Goal: Check status: Check status

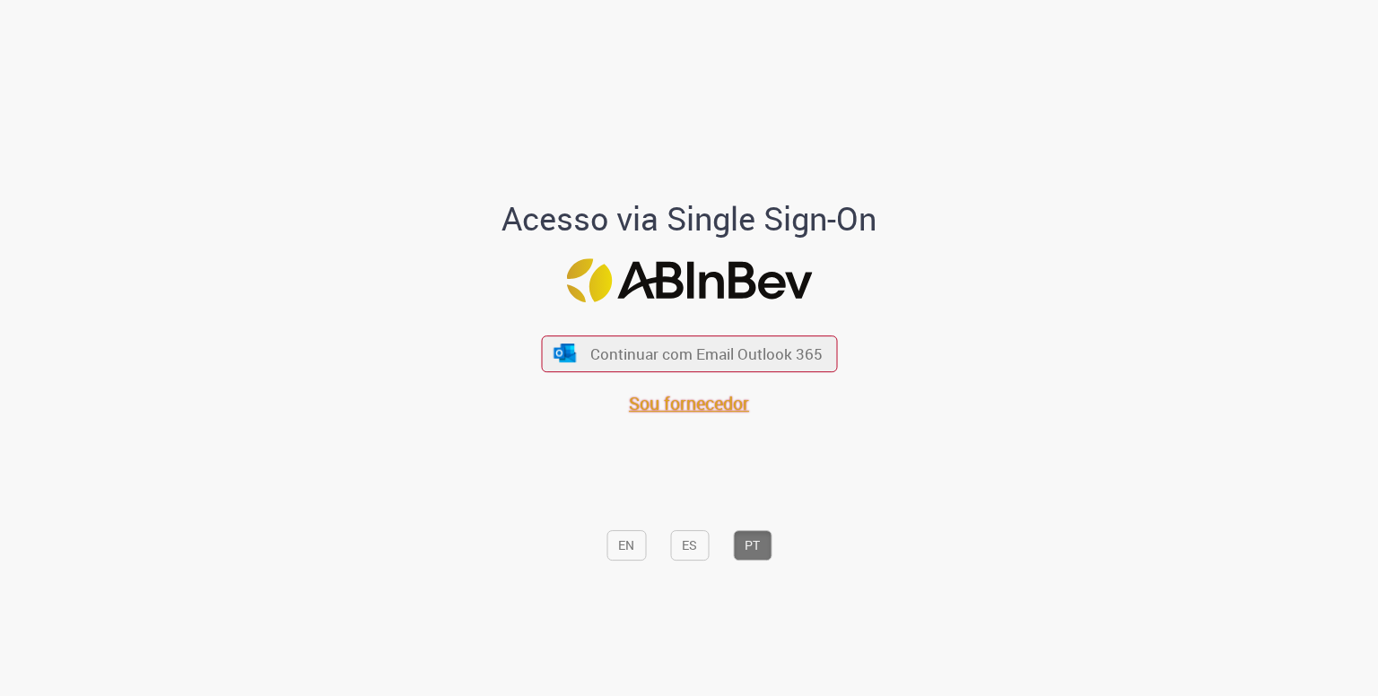
click at [688, 403] on span "Sou fornecedor" at bounding box center [689, 403] width 120 height 24
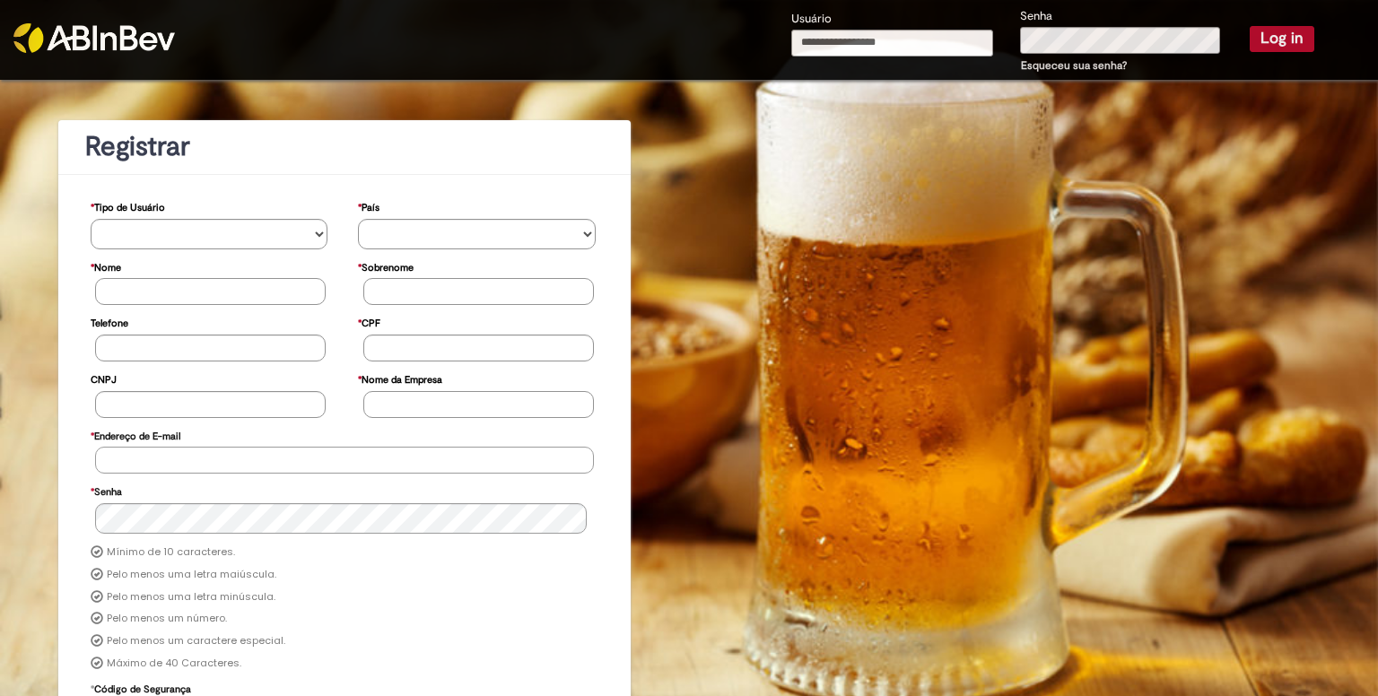
type input "**********"
click at [1274, 33] on button "Log in" at bounding box center [1282, 38] width 65 height 25
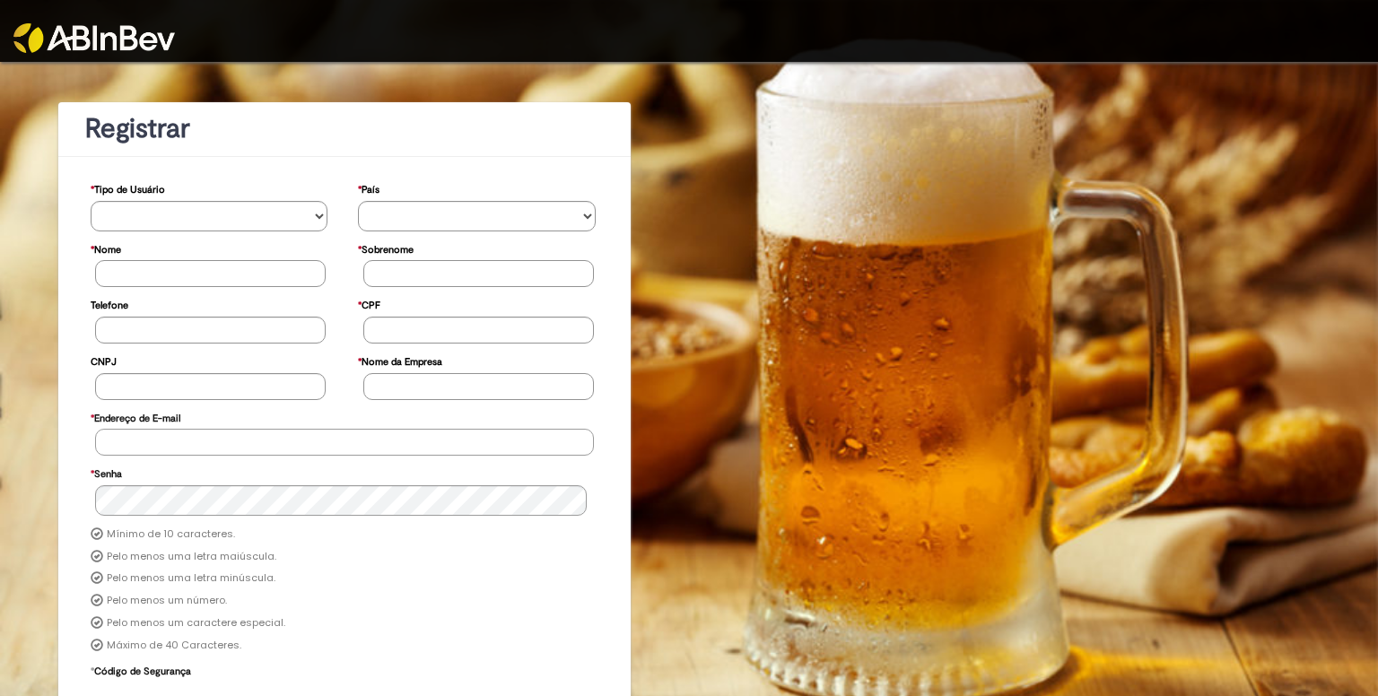
type input "**********"
click at [57, 37] on img at bounding box center [94, 38] width 162 height 30
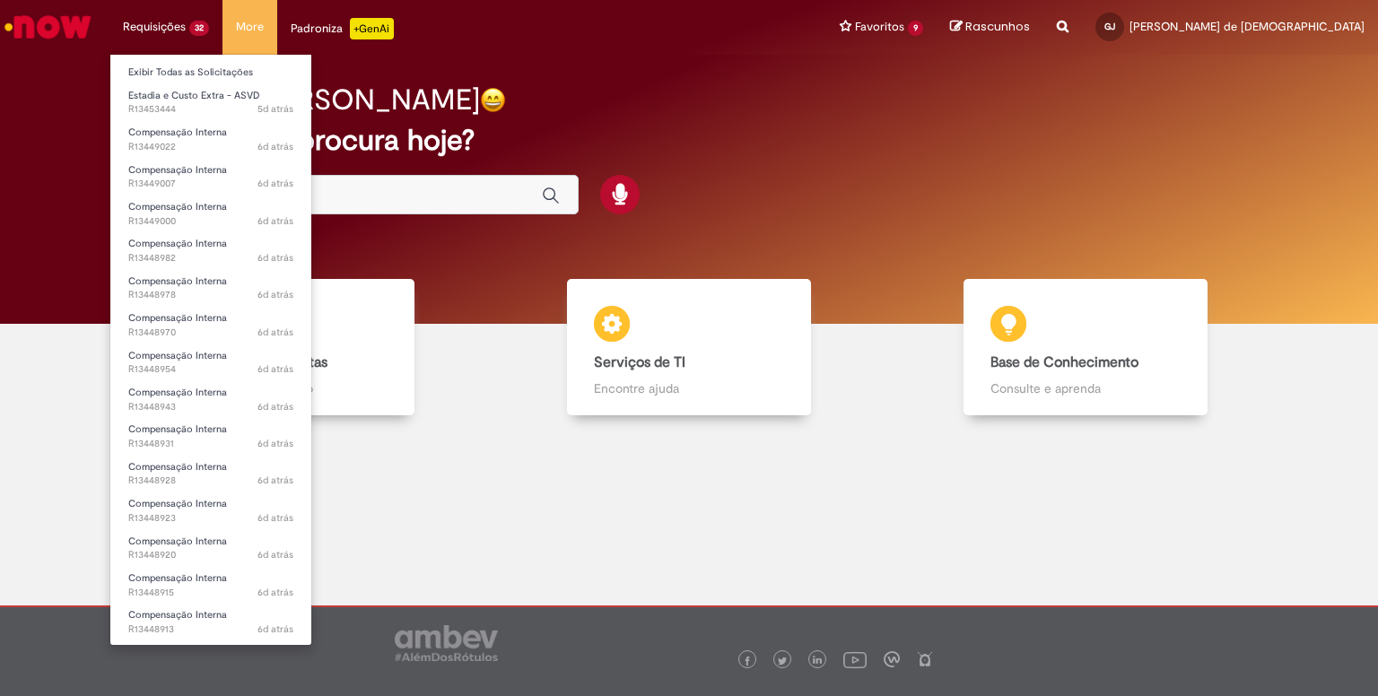
click at [176, 60] on li "Exibir Todas as Solicitações" at bounding box center [210, 70] width 201 height 23
click at [176, 71] on link "Exibir Todas as Solicitações" at bounding box center [210, 73] width 201 height 20
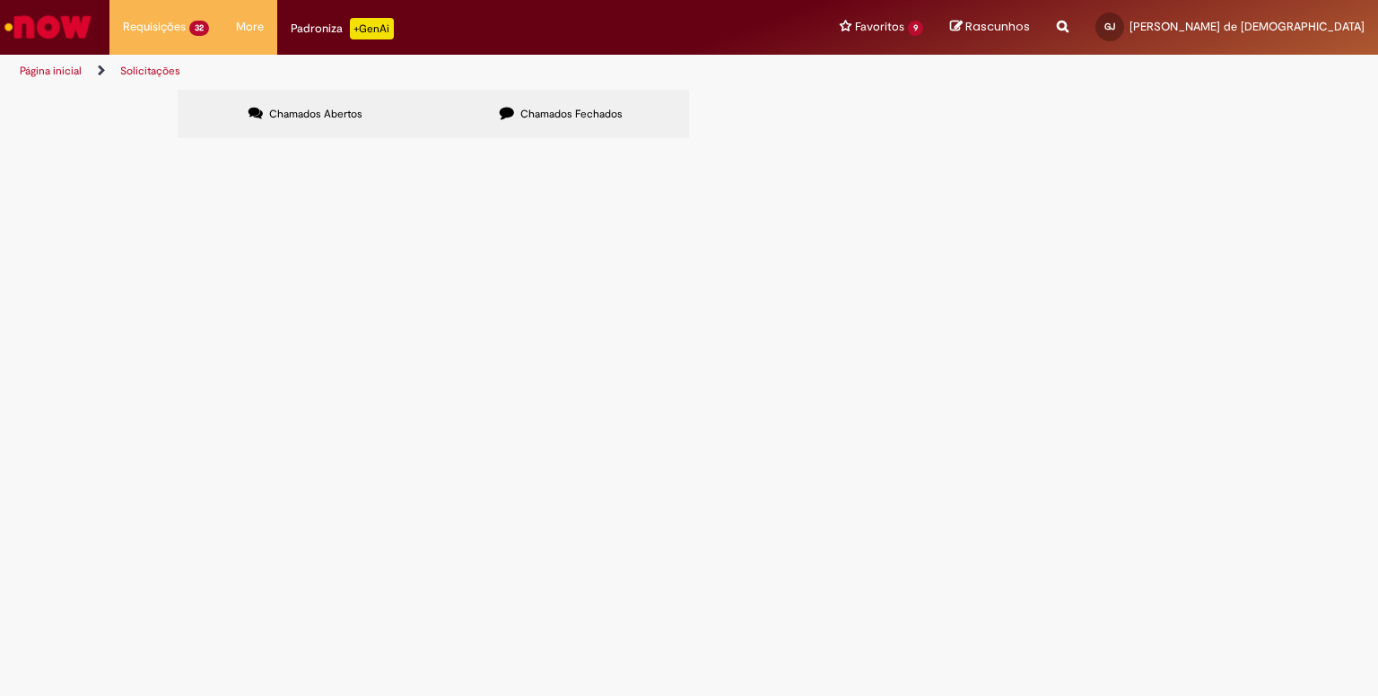
scroll to position [544, 0]
click at [0, 0] on link "2" at bounding box center [0, 0] width 0 height 0
click at [0, 0] on td "R13428250" at bounding box center [0, 0] width 0 height 0
click at [0, 0] on span "R13422041" at bounding box center [0, 0] width 0 height 0
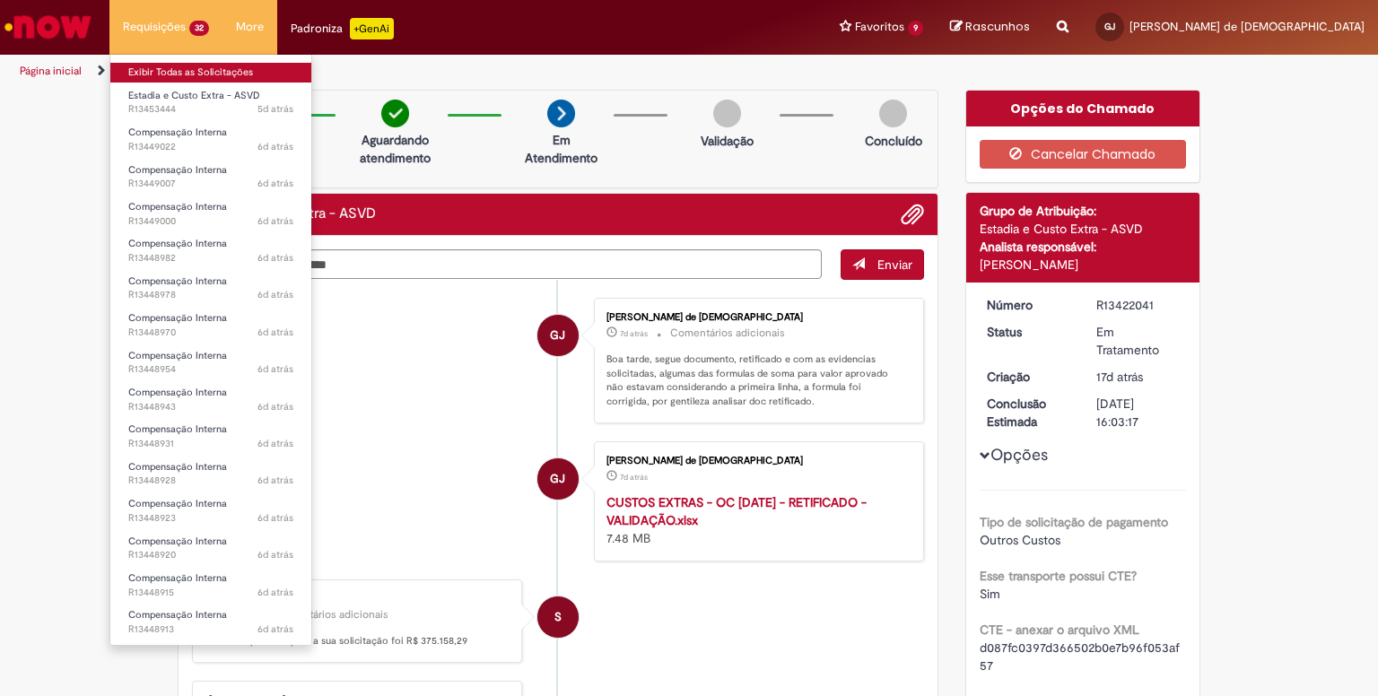
click at [178, 78] on link "Exibir Todas as Solicitações" at bounding box center [210, 73] width 201 height 20
